Goal: Information Seeking & Learning: Find specific fact

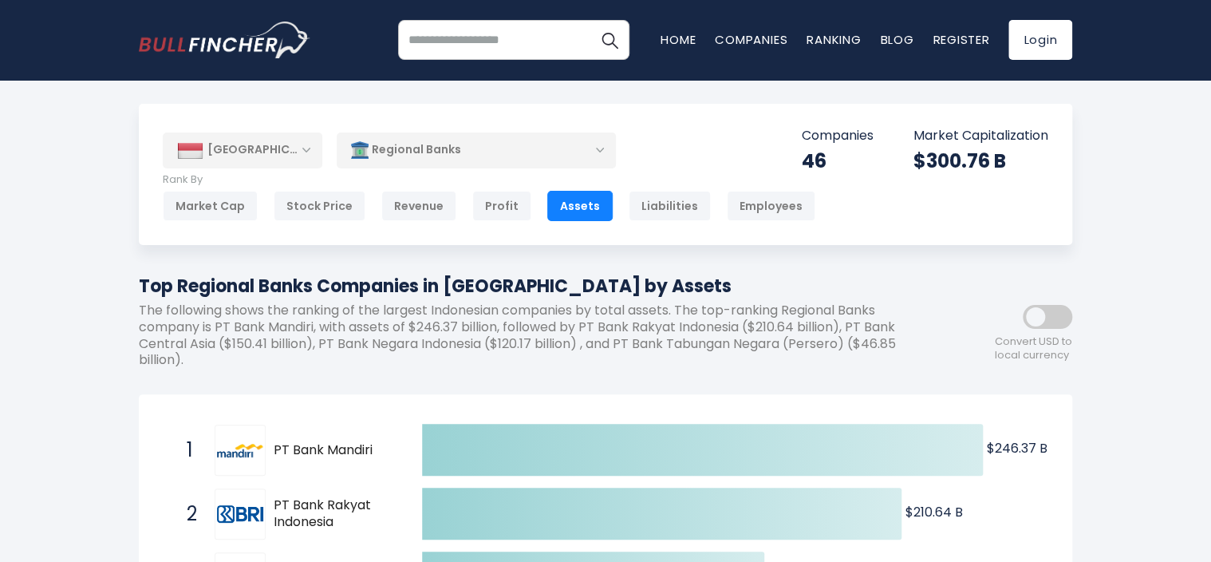
drag, startPoint x: 153, startPoint y: 239, endPoint x: 62, endPoint y: 265, distance: 94.4
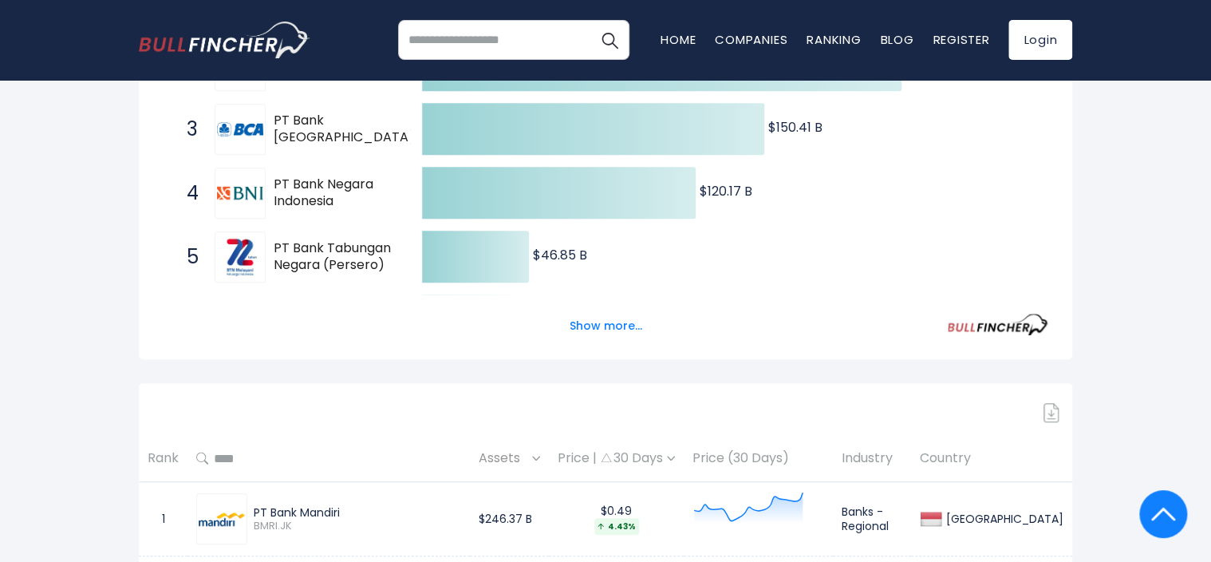
scroll to position [453, 0]
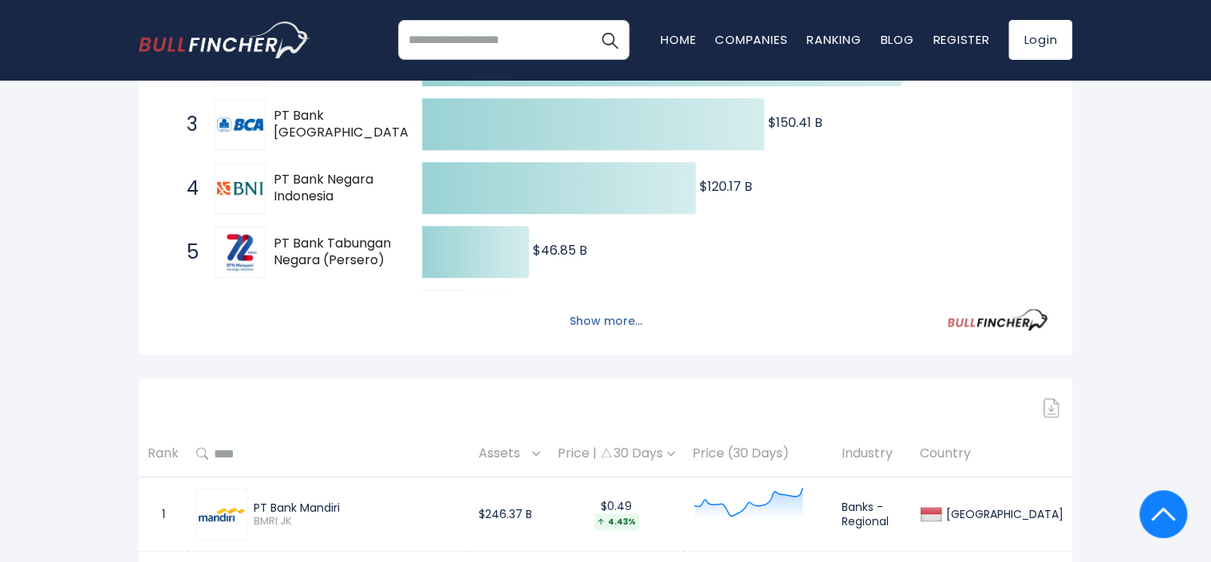
click at [584, 321] on button "Show more..." at bounding box center [606, 321] width 92 height 26
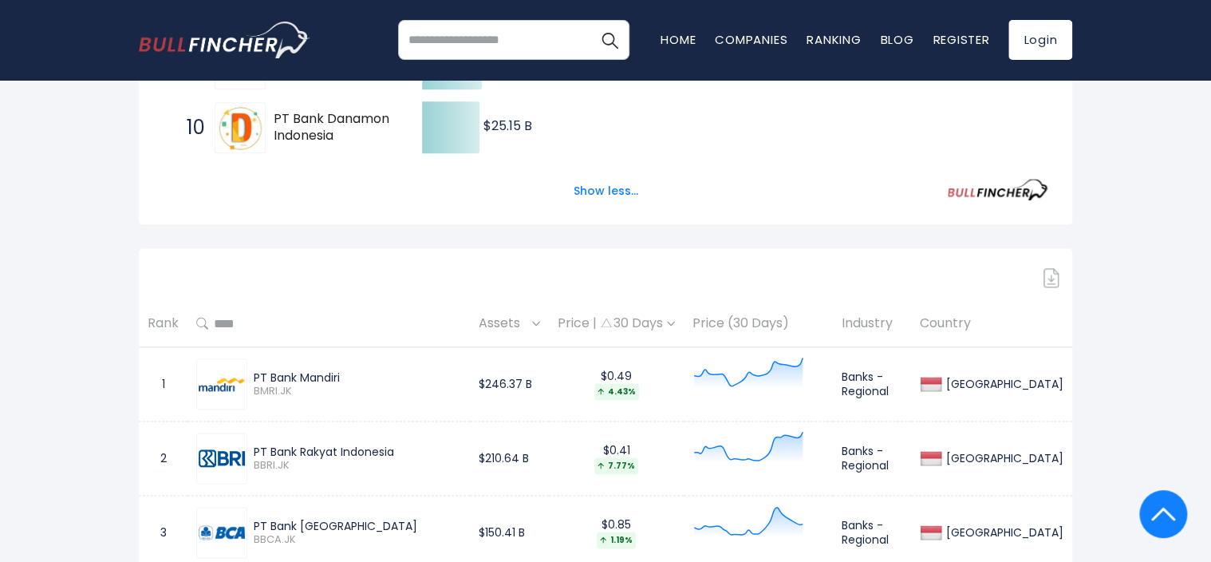
scroll to position [932, 0]
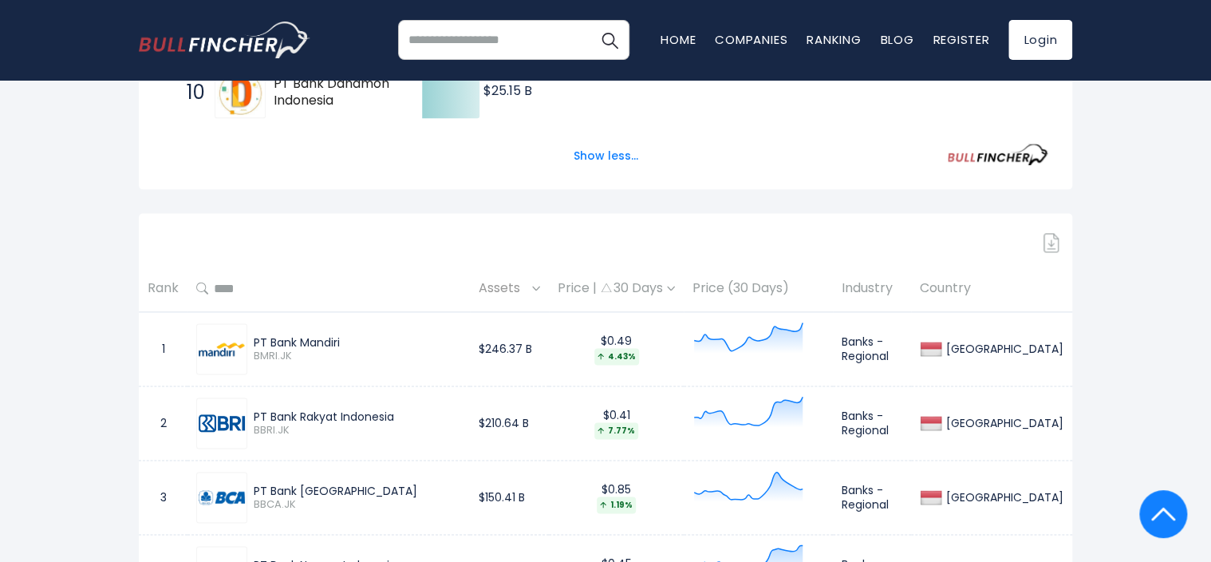
click at [528, 294] on span "Assets" at bounding box center [503, 288] width 49 height 25
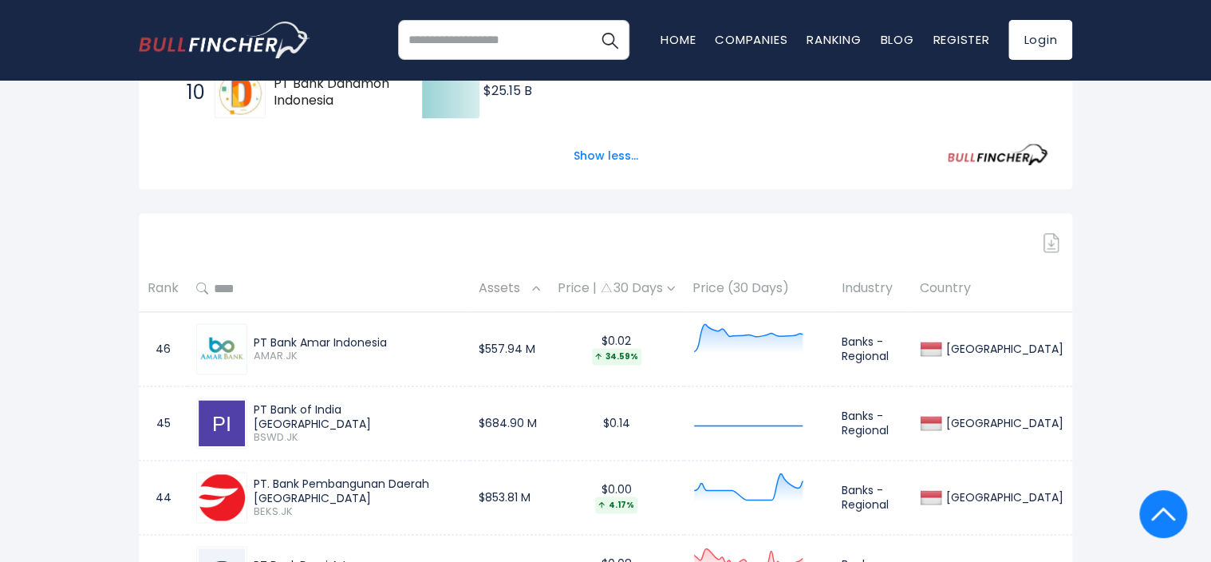
click at [528, 294] on span "Assets" at bounding box center [503, 288] width 49 height 25
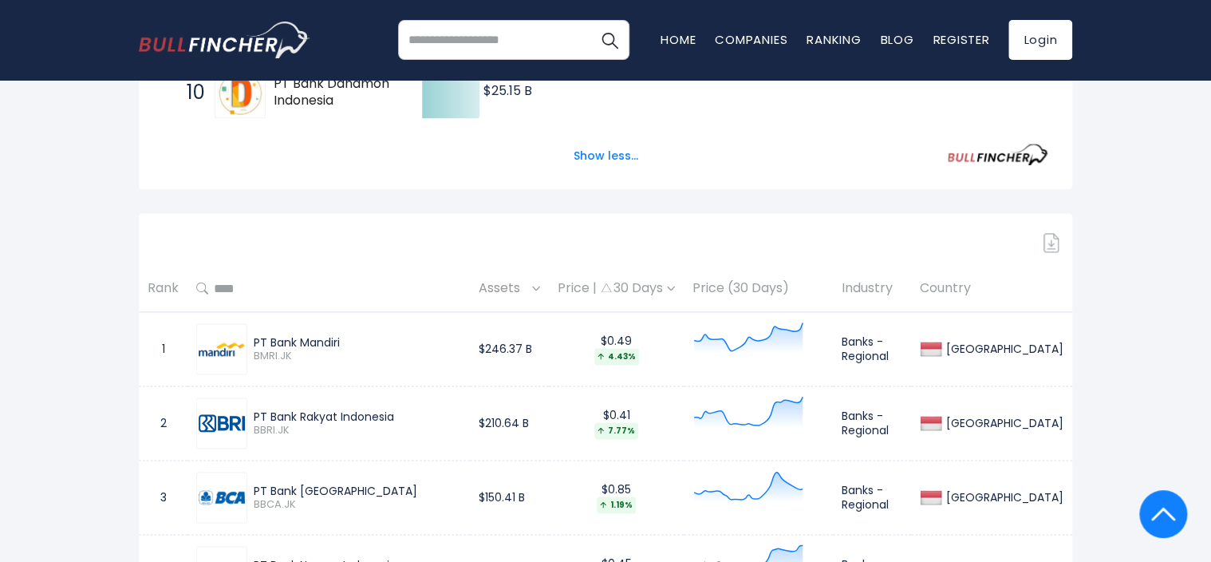
click at [528, 283] on span "Assets" at bounding box center [503, 288] width 49 height 25
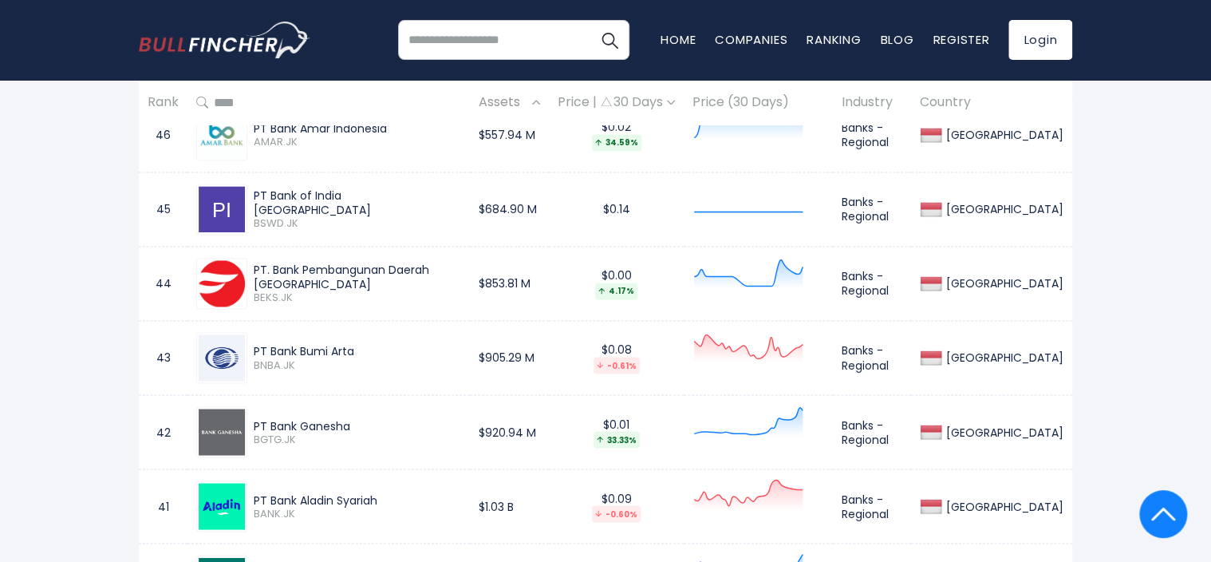
scroll to position [1088, 0]
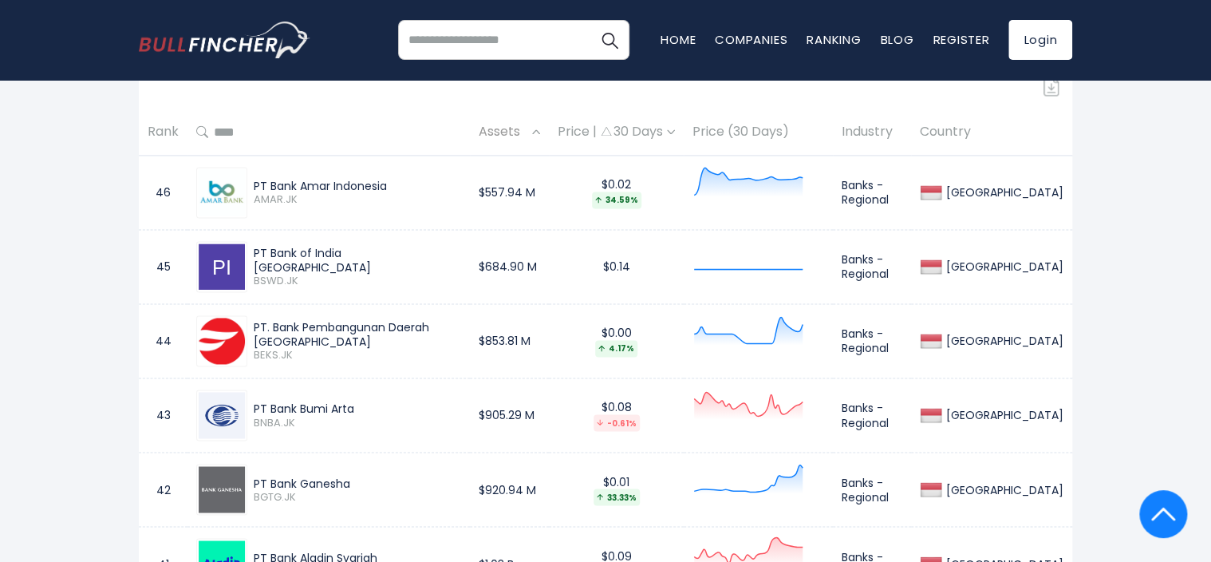
click at [528, 139] on span "Assets" at bounding box center [503, 132] width 49 height 25
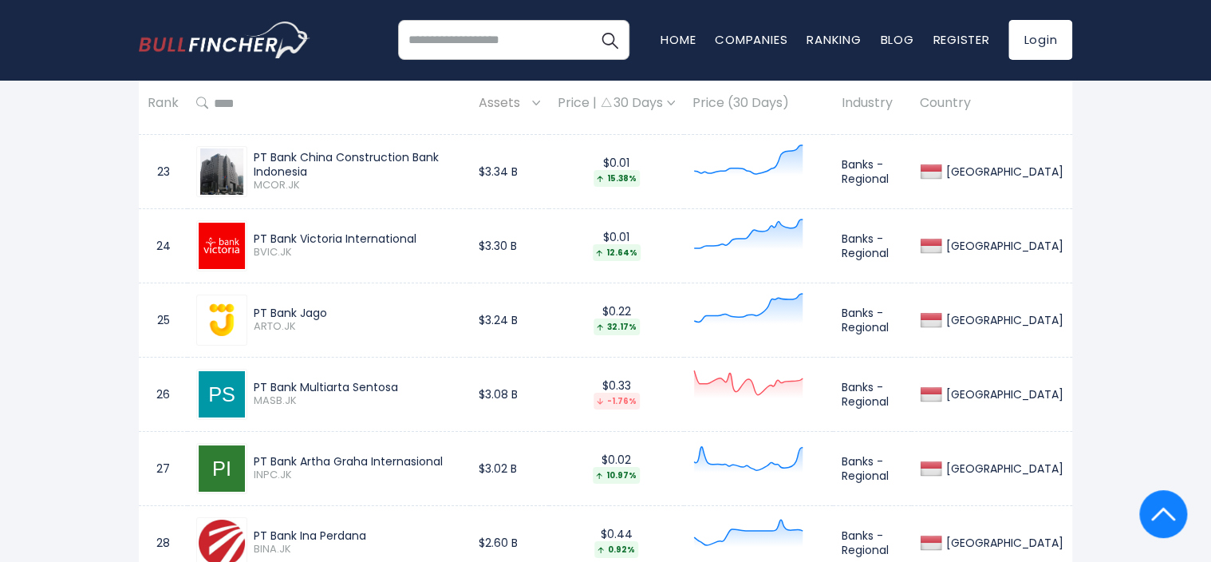
scroll to position [2744, 0]
drag, startPoint x: 412, startPoint y: 380, endPoint x: 251, endPoint y: 375, distance: 160.4
click at [251, 378] on div "PT Bank Multiarta Sentosa MASB.JK" at bounding box center [354, 392] width 214 height 28
copy div "PT Bank Multiarta Sentosa"
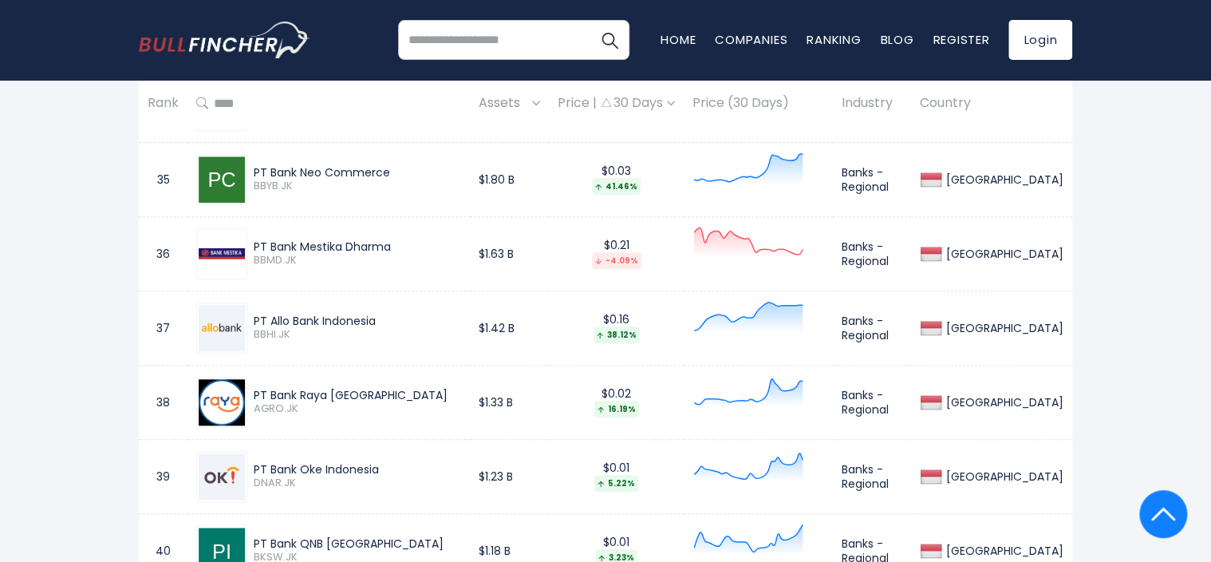
scroll to position [3632, 0]
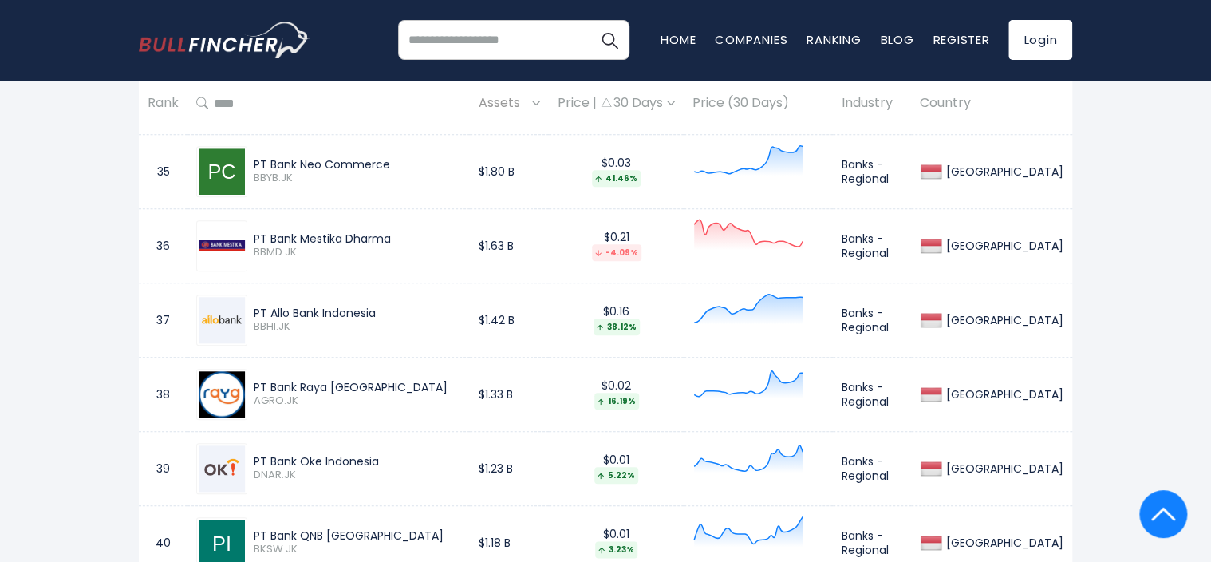
drag, startPoint x: 385, startPoint y: 455, endPoint x: 250, endPoint y: 453, distance: 135.6
click at [250, 454] on div "PT Bank Oke Indonesia DNAR.JK" at bounding box center [354, 468] width 214 height 28
copy div "PT Bank Oke Indonesia"
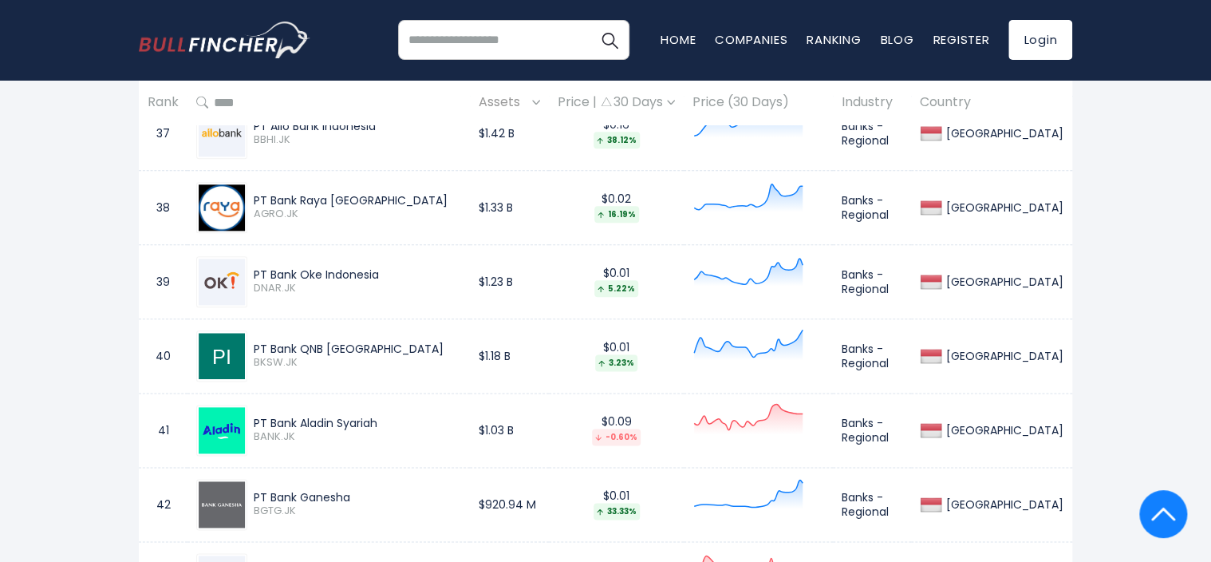
scroll to position [3821, 0]
drag, startPoint x: 381, startPoint y: 340, endPoint x: 255, endPoint y: 344, distance: 126.1
click at [255, 344] on div "PT Bank QNB [GEOGRAPHIC_DATA]" at bounding box center [357, 347] width 207 height 14
copy div "PT Bank QNB [GEOGRAPHIC_DATA]"
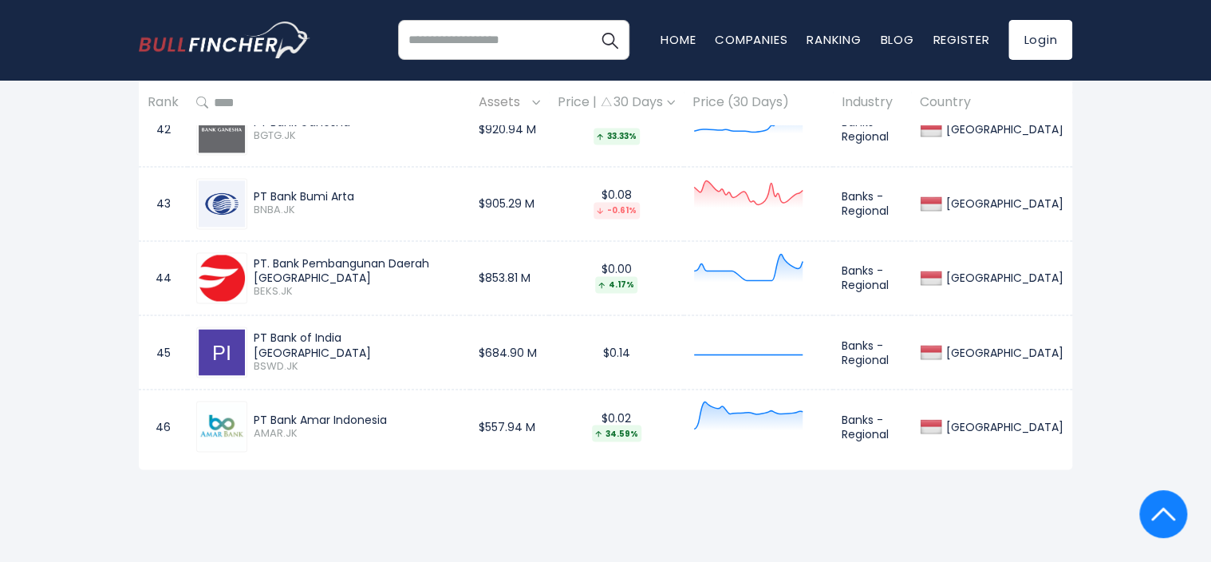
scroll to position [4189, 0]
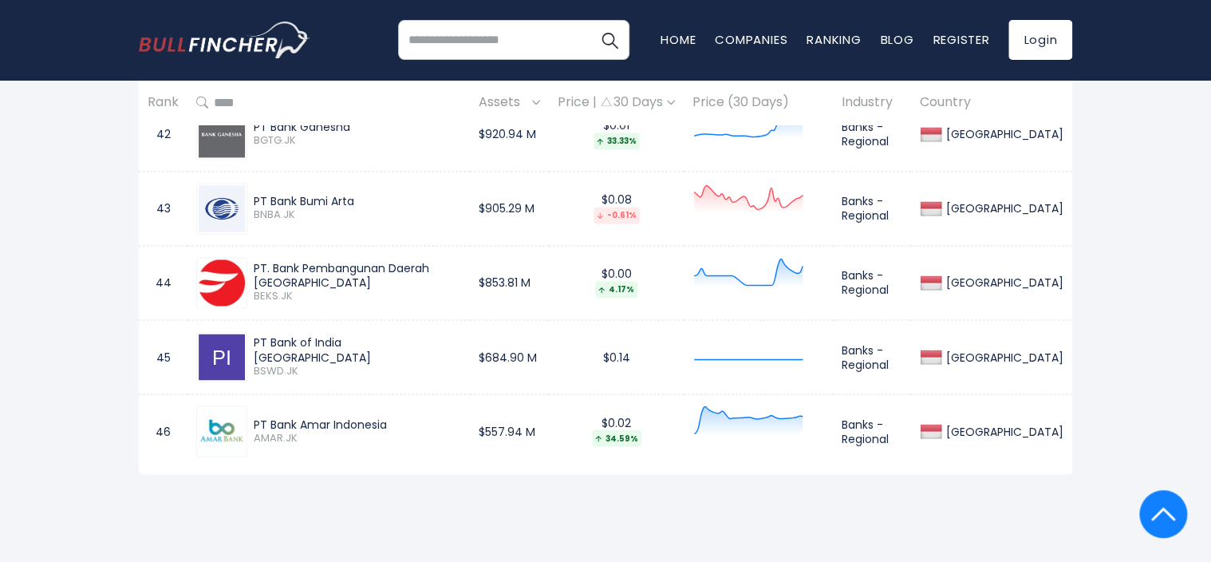
drag, startPoint x: 252, startPoint y: 264, endPoint x: 479, endPoint y: 266, distance: 227.3
click at [461, 266] on div "PT. Bank Pembangunan Daerah [GEOGRAPHIC_DATA] BEKS.JK" at bounding box center [354, 282] width 214 height 42
copy div "PT. Bank Pembangunan Daerah [GEOGRAPHIC_DATA]"
drag, startPoint x: 408, startPoint y: 337, endPoint x: 243, endPoint y: 341, distance: 165.2
click at [243, 341] on div "PT Bank of India [GEOGRAPHIC_DATA] BSWD.JK" at bounding box center [328, 356] width 265 height 51
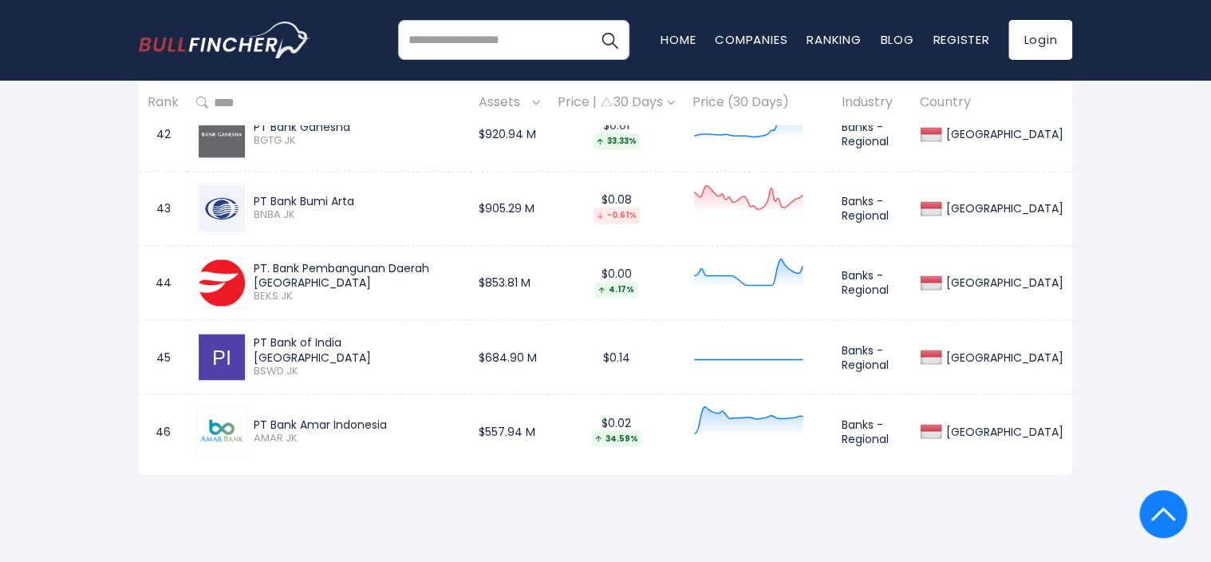
copy div "PT Bank of India [GEOGRAPHIC_DATA]"
drag, startPoint x: 254, startPoint y: 415, endPoint x: 400, endPoint y: 412, distance: 146.0
click at [400, 416] on div "PT Bank Amar Indonesia" at bounding box center [357, 423] width 207 height 14
copy div "PT Bank Amar Indonesia"
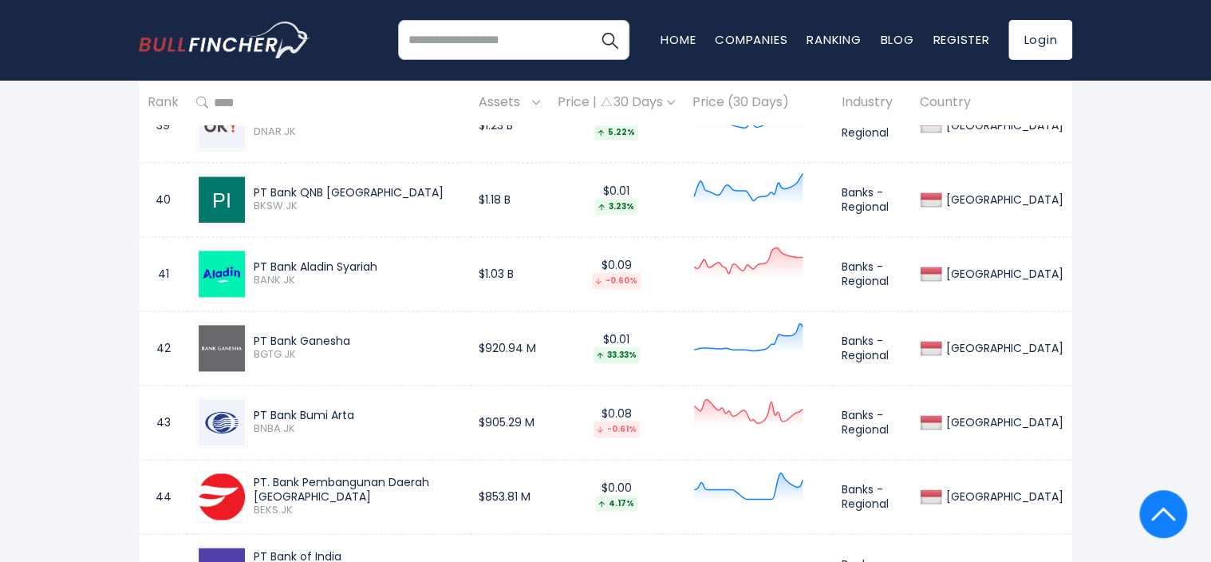
scroll to position [3895, 0]
